Goal: Task Accomplishment & Management: Manage account settings

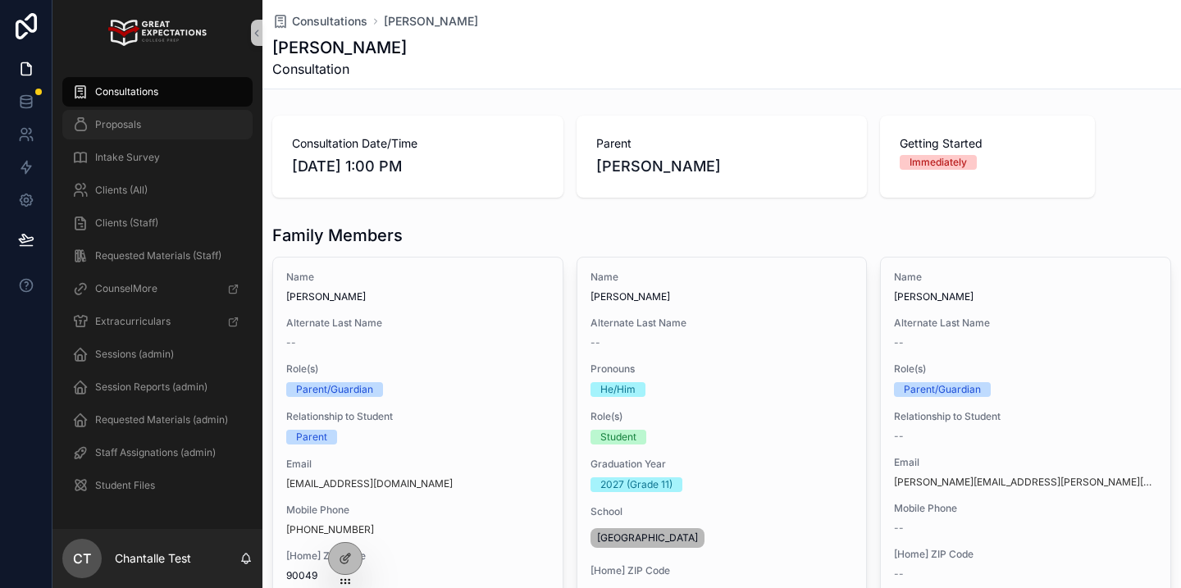
click at [228, 131] on div "Proposals" at bounding box center [157, 125] width 171 height 26
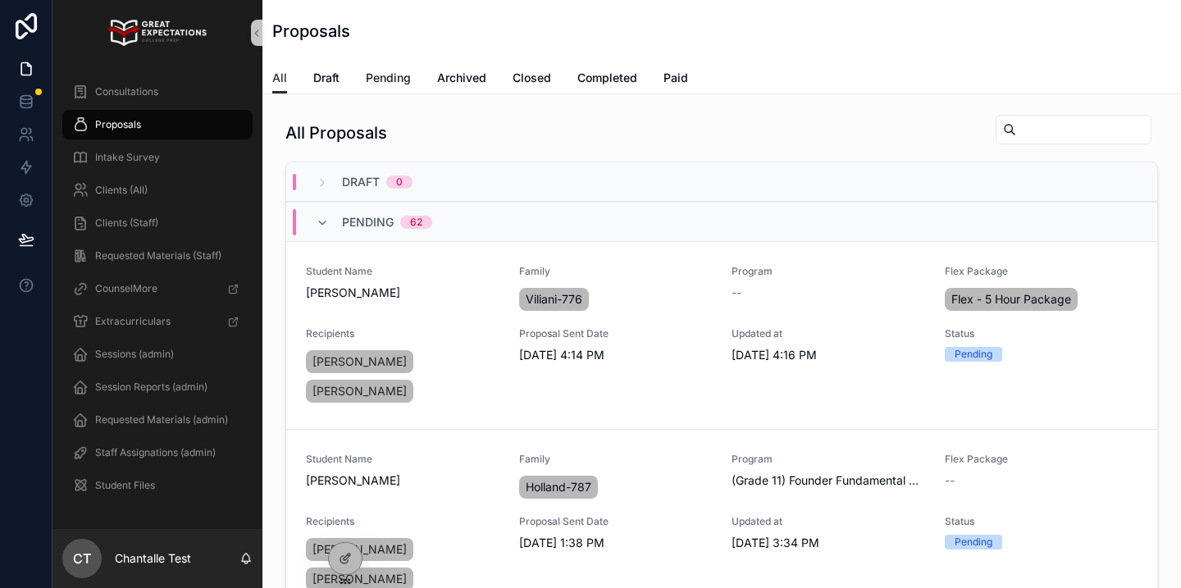
click at [387, 75] on span "Pending" at bounding box center [388, 78] width 45 height 16
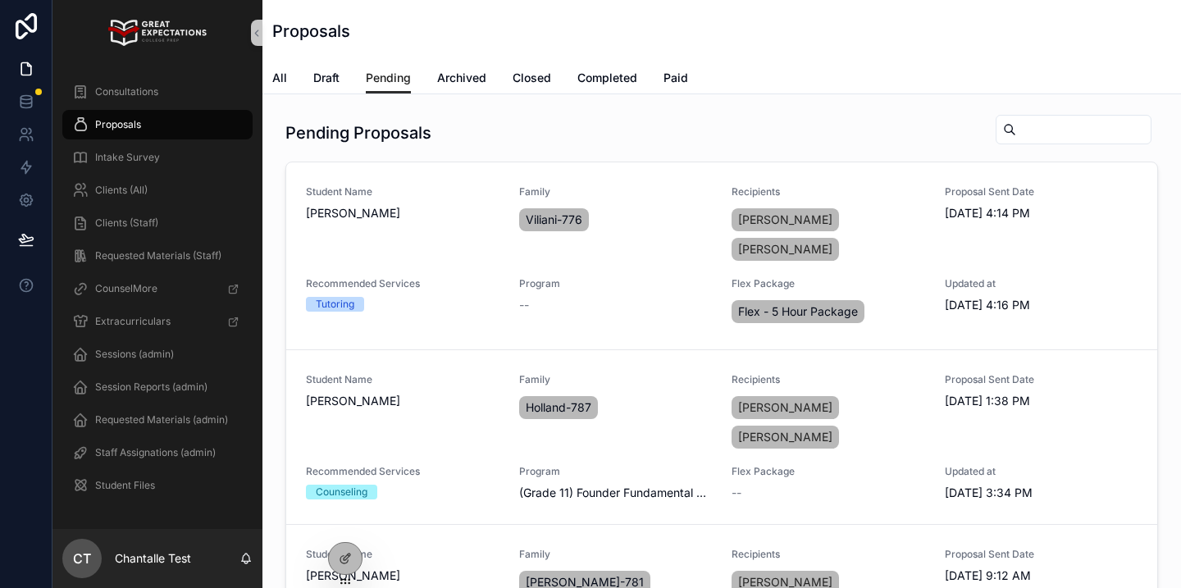
scroll to position [2, 0]
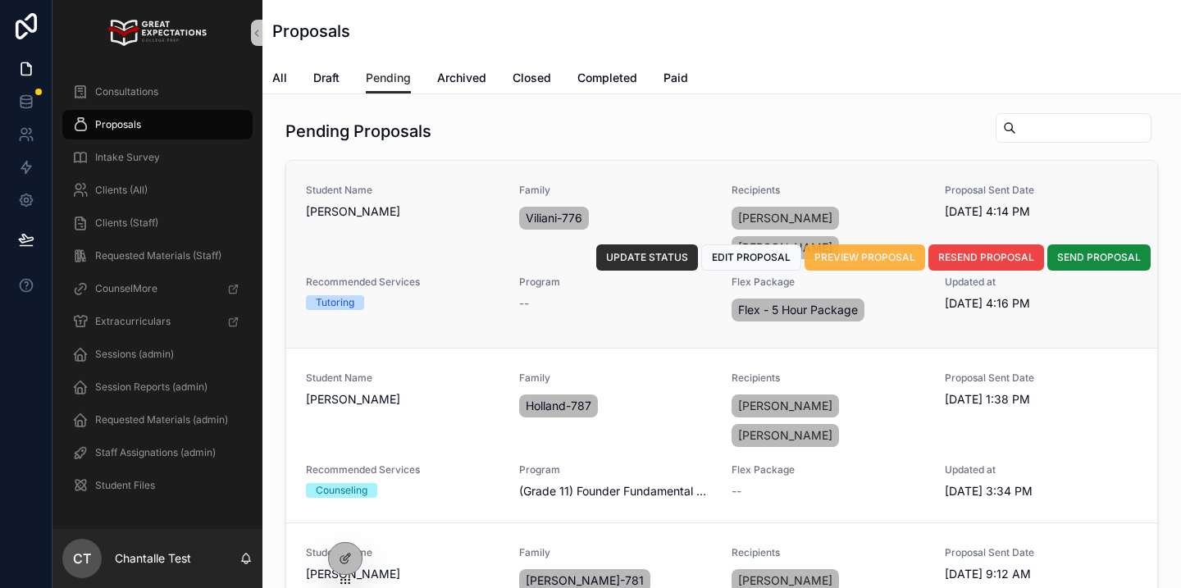
click at [835, 251] on span "PREVIEW PROPOSAL" at bounding box center [864, 257] width 101 height 13
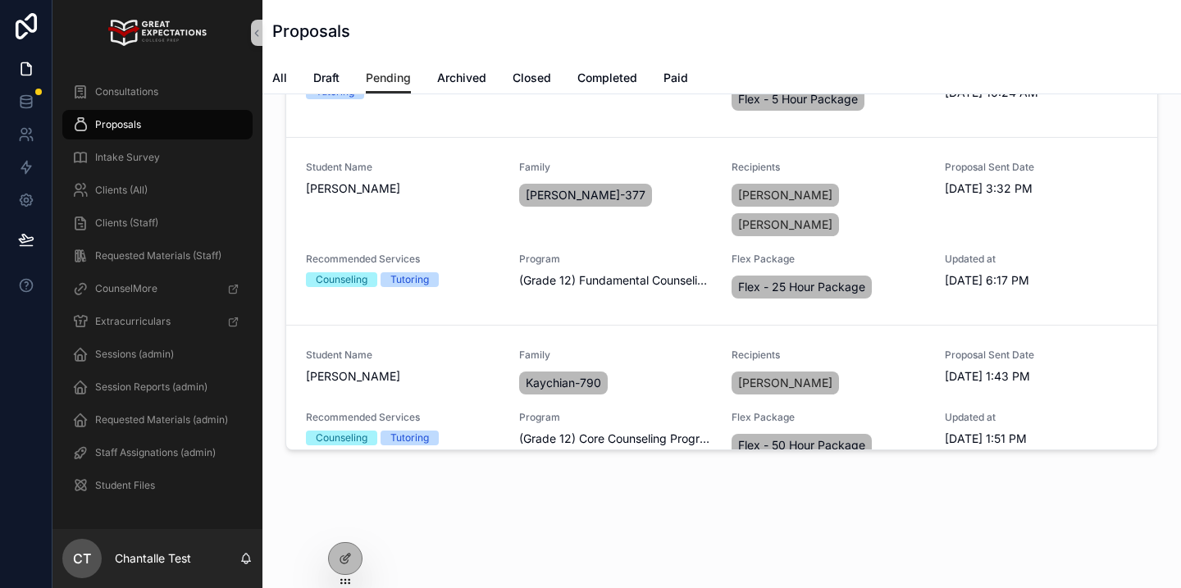
scroll to position [35, 0]
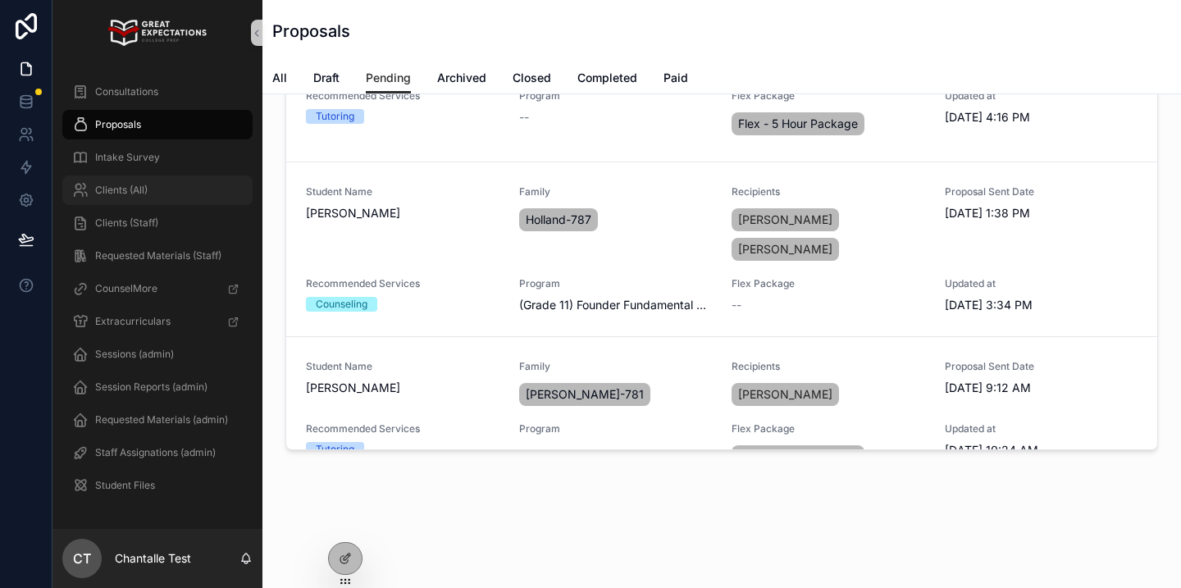
click at [207, 192] on div "Clients (All)" at bounding box center [157, 190] width 171 height 26
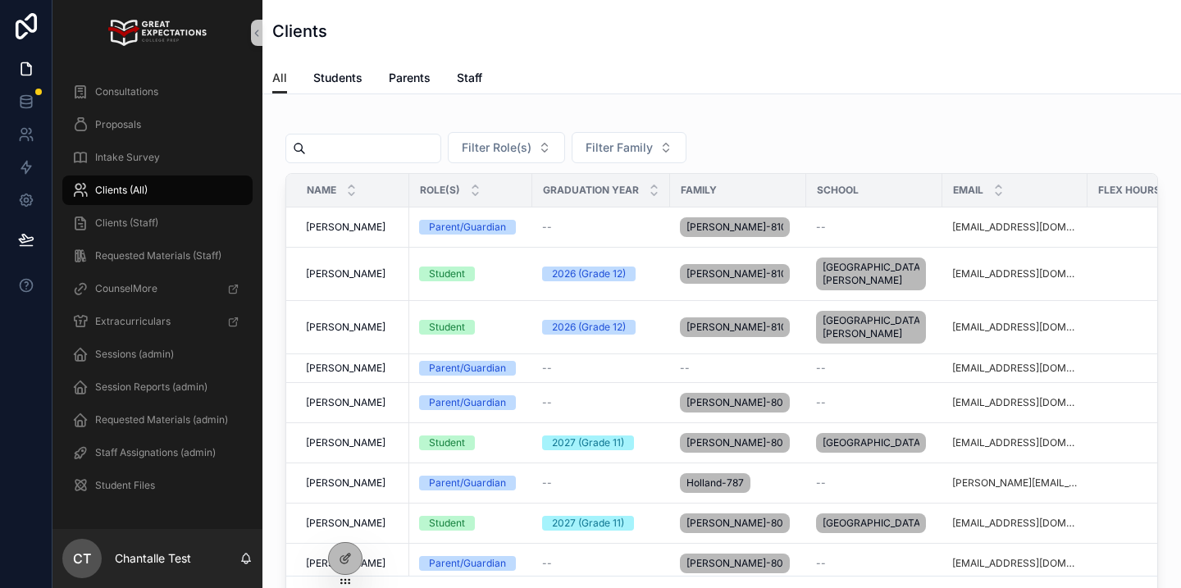
click at [438, 146] on input "scrollable content" at bounding box center [373, 148] width 134 height 23
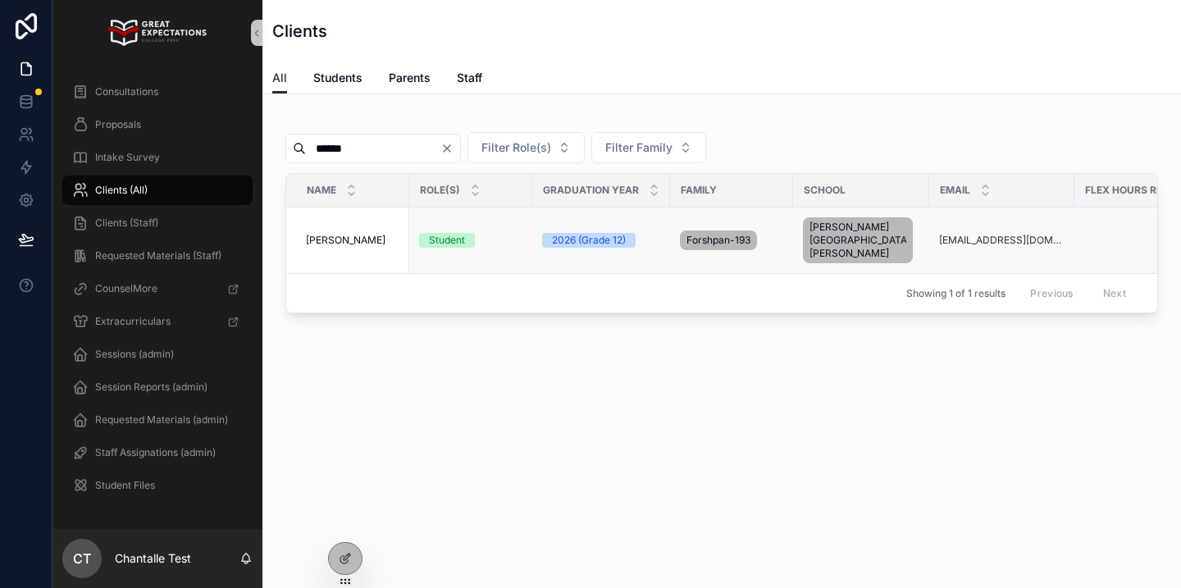
type input "******"
click at [369, 234] on span "[PERSON_NAME]" at bounding box center [346, 240] width 80 height 13
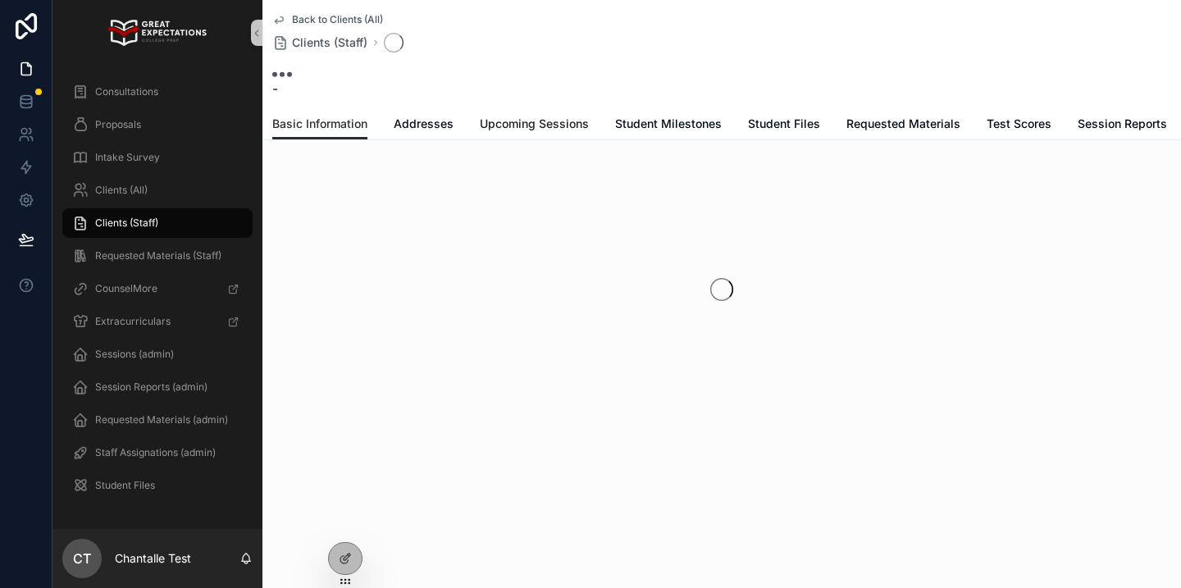
click at [552, 133] on link "Upcoming Sessions" at bounding box center [534, 125] width 109 height 33
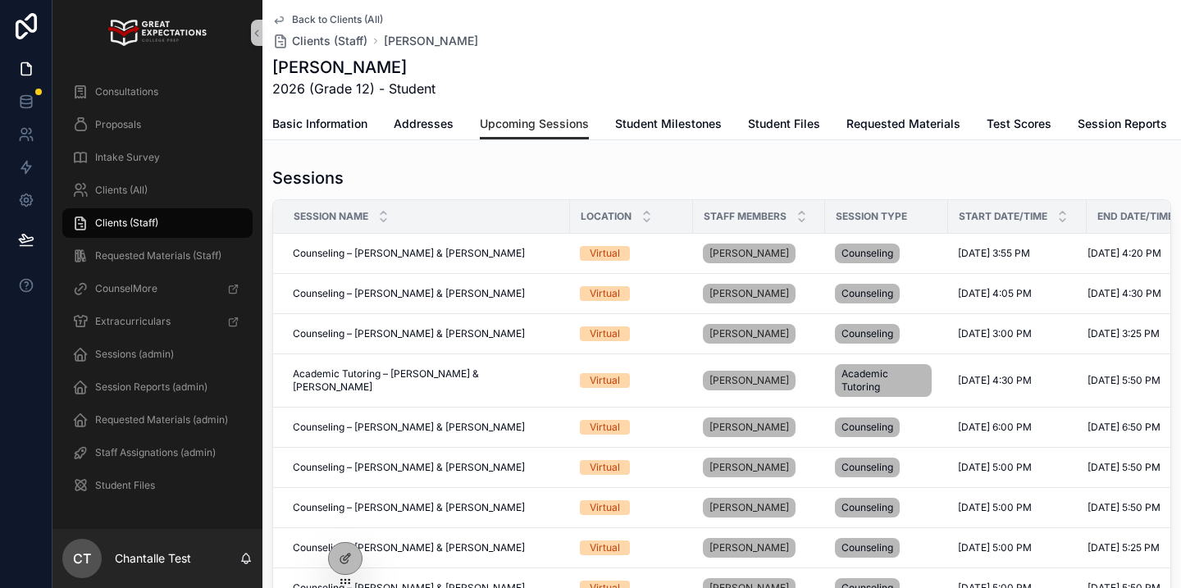
click at [1059, 209] on div "Start Date/Time" at bounding box center [1017, 216] width 137 height 31
click at [1060, 212] on icon "scrollable content" at bounding box center [1063, 213] width 6 height 2
